Goal: Information Seeking & Learning: Learn about a topic

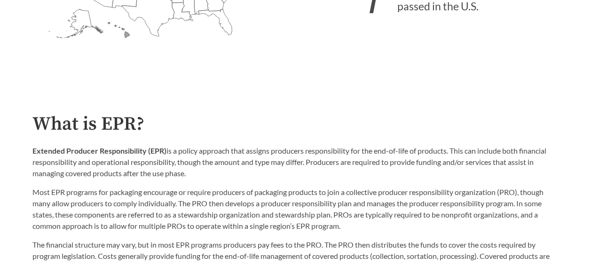
scroll to position [423, 0]
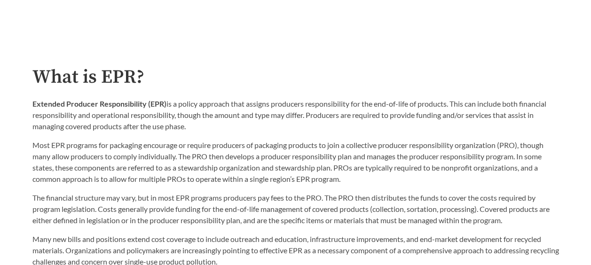
click at [319, 110] on p "Extended Producer Responsibility (EPR) is a policy approach that assigns produc…" at bounding box center [295, 115] width 526 height 34
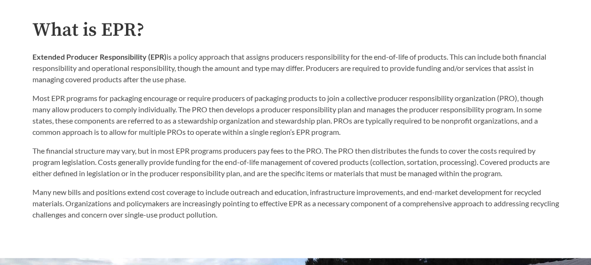
click at [299, 111] on p "Most EPR programs for packaging encourage or require producers of packaging pro…" at bounding box center [295, 115] width 526 height 45
drag, startPoint x: 424, startPoint y: 108, endPoint x: 431, endPoint y: 104, distance: 7.8
click at [427, 106] on p "Most EPR programs for packaging encourage or require producers of packaging pro…" at bounding box center [295, 115] width 526 height 45
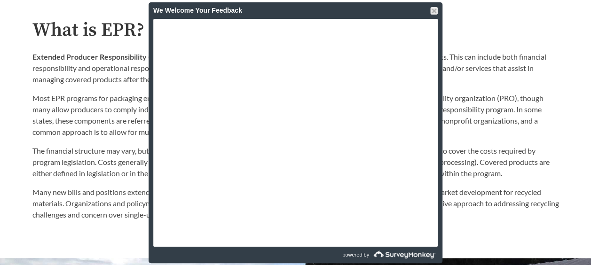
click at [532, 145] on div "The financial structure may vary, but in most EPR programs producers pay fees t…" at bounding box center [295, 179] width 526 height 83
click at [431, 12] on div at bounding box center [434, 11] width 8 height 8
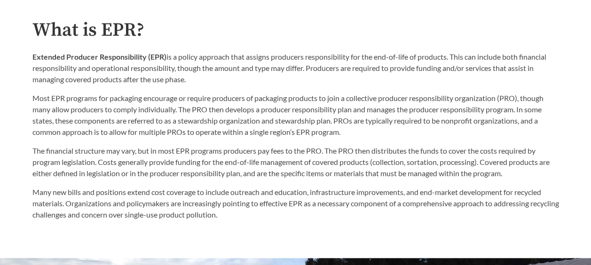
click at [458, 138] on p "Most EPR programs for packaging encourage or require producers of packaging pro…" at bounding box center [295, 115] width 526 height 45
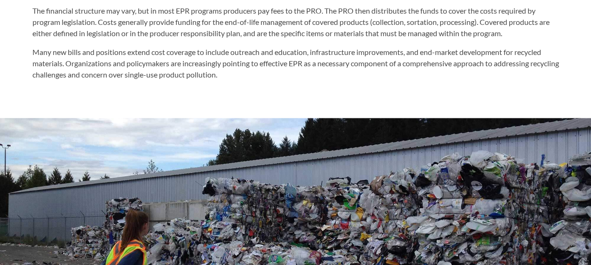
scroll to position [611, 0]
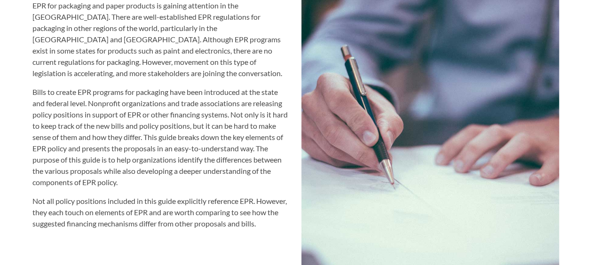
scroll to position [1034, 0]
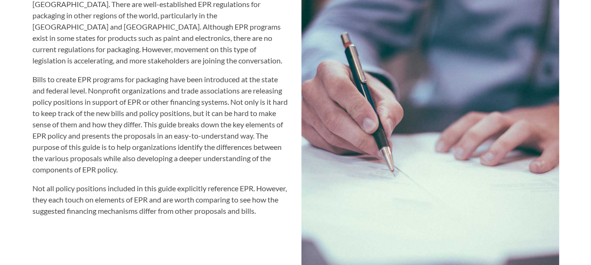
click at [206, 183] on p "Not all policy positions included in this guide explicitly reference EPR. Howev…" at bounding box center [160, 200] width 257 height 34
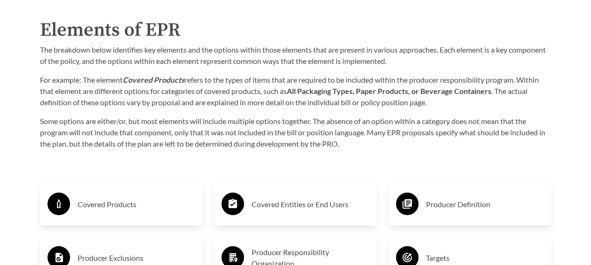
scroll to position [1362, 0]
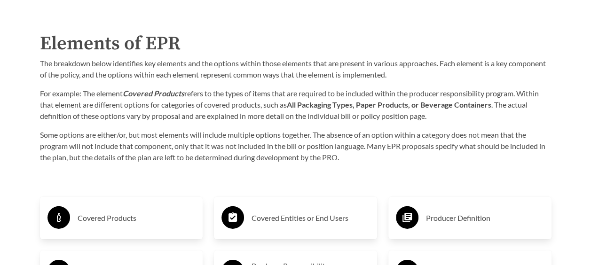
click at [201, 101] on p "For example: The element Covered Products refers to the types of items that are…" at bounding box center [295, 105] width 511 height 34
click at [212, 113] on p "For example: The element Covered Products refers to the types of items that are…" at bounding box center [295, 105] width 511 height 34
click at [266, 111] on p "For example: The element Covered Products refers to the types of items that are…" at bounding box center [295, 105] width 511 height 34
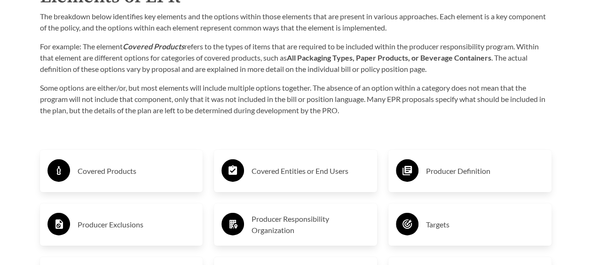
scroll to position [1456, 0]
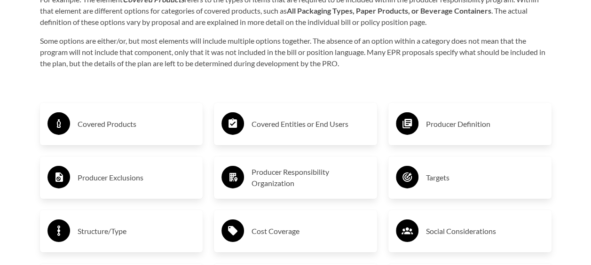
click at [173, 60] on p "Some options are either/or, but most elements will include multiple options tog…" at bounding box center [295, 52] width 511 height 34
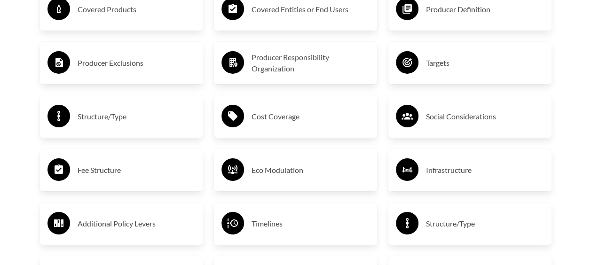
scroll to position [1550, 0]
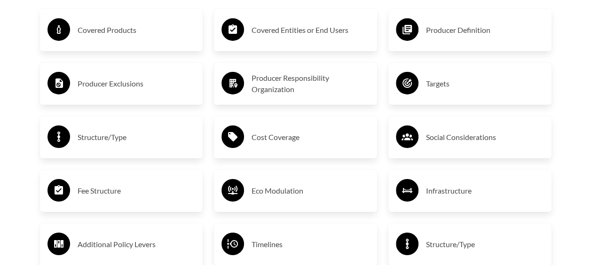
click at [433, 88] on h3 "Targets" at bounding box center [485, 83] width 118 height 15
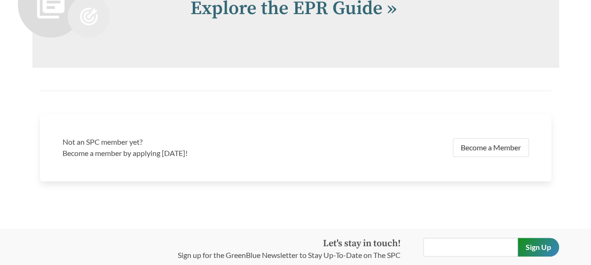
scroll to position [2020, 0]
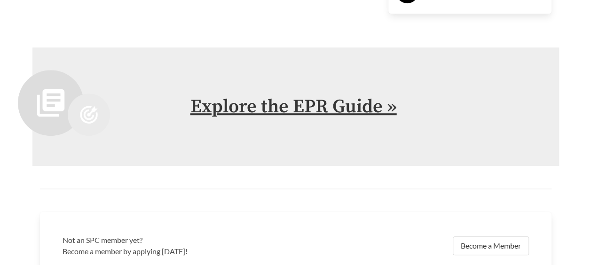
click at [356, 107] on link "Explore the EPR Guide »" at bounding box center [293, 106] width 206 height 23
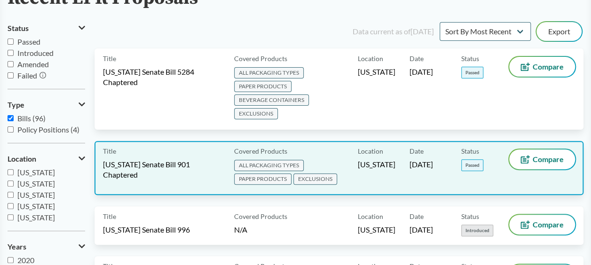
scroll to position [141, 0]
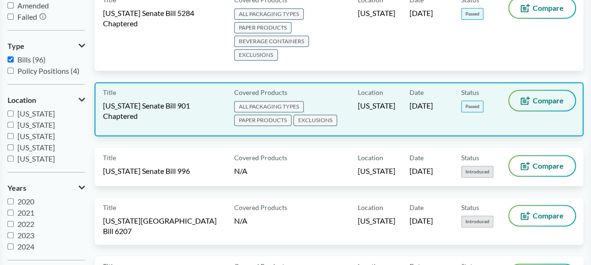
click at [557, 102] on span "Compare" at bounding box center [547, 101] width 31 height 8
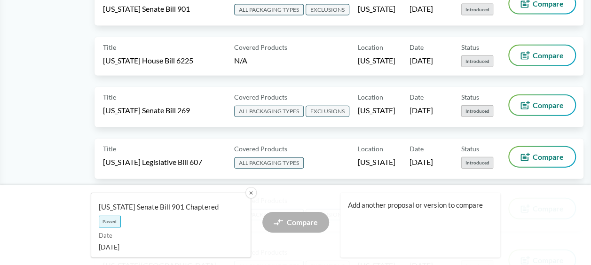
scroll to position [1080, 0]
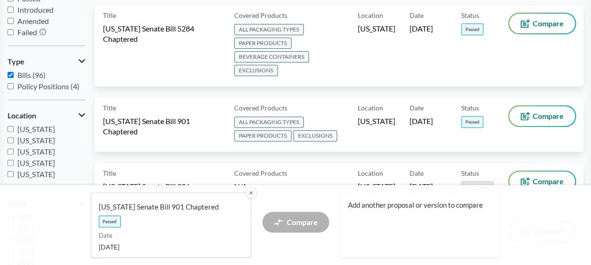
scroll to position [0, 0]
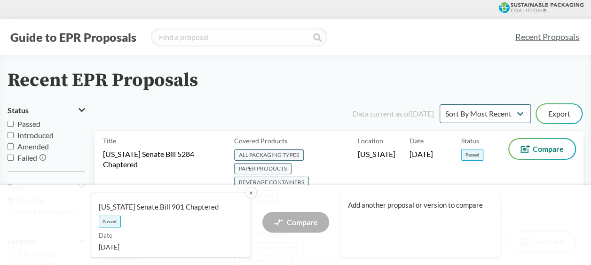
drag, startPoint x: 510, startPoint y: 0, endPoint x: 247, endPoint y: 96, distance: 280.0
click at [523, 79] on div "Recent EPR Proposals" at bounding box center [295, 80] width 575 height 21
